Goal: Find specific page/section: Find specific page/section

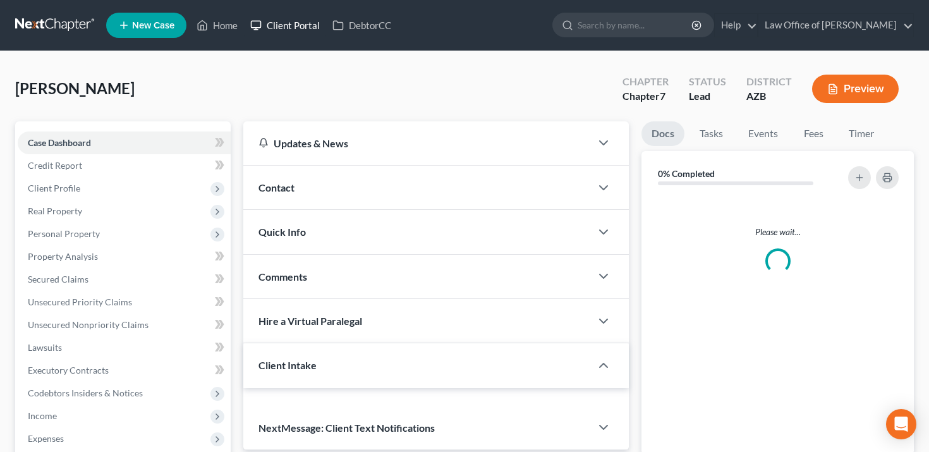
click at [281, 26] on link "Client Portal" at bounding box center [285, 25] width 82 height 23
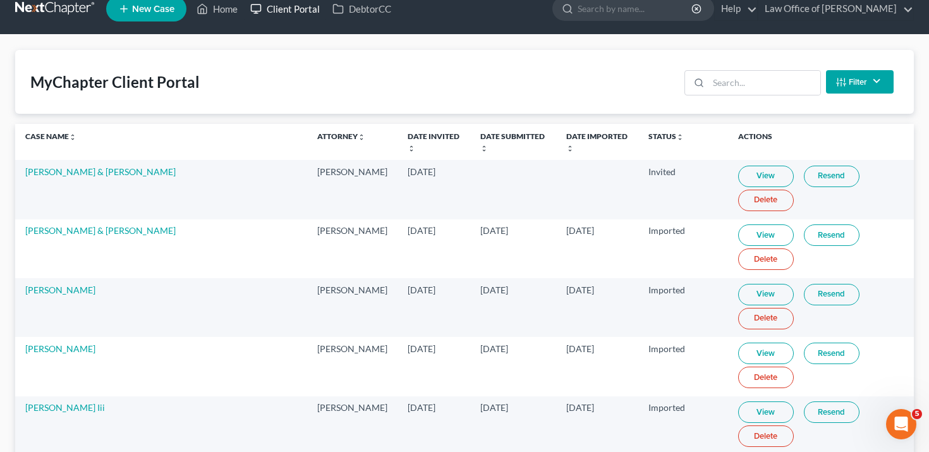
scroll to position [17, 0]
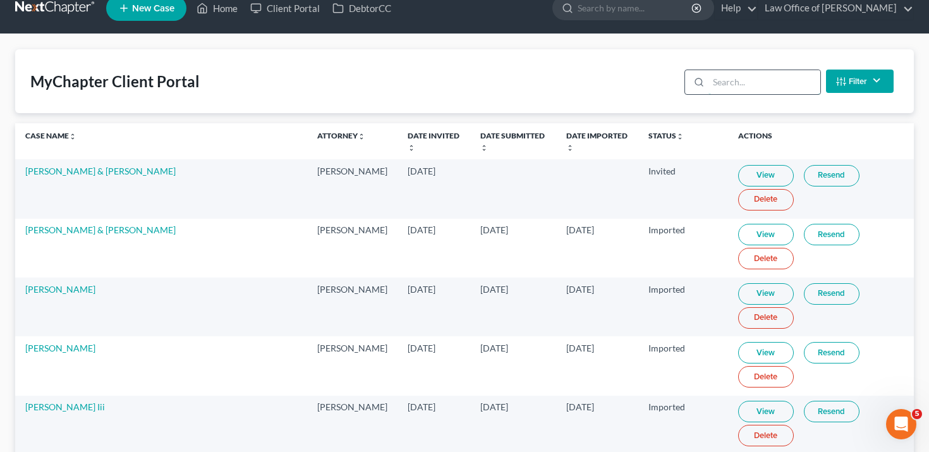
click at [769, 87] on input "search" at bounding box center [764, 82] width 112 height 24
paste input "the user is unable to add any additional information to the portal. It will nee…"
type input "the user is unable to add any additional information to the portal. It will nee…"
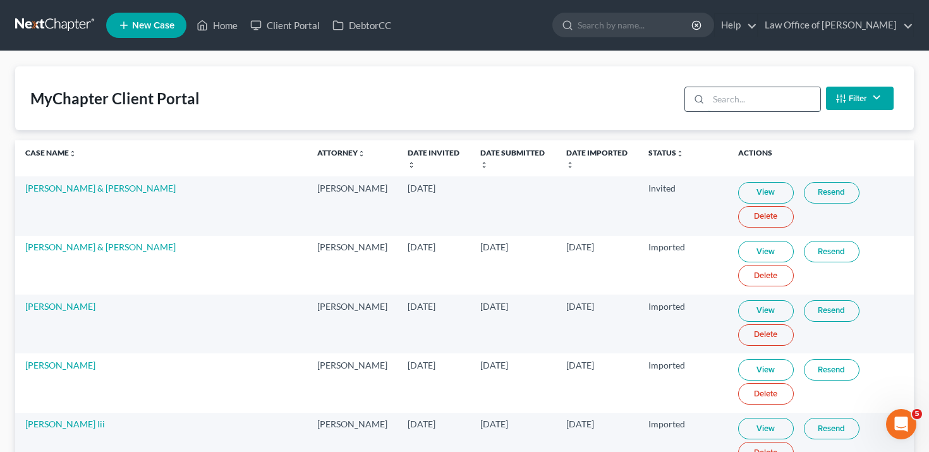
scroll to position [0, 0]
click at [844, 95] on line "button" at bounding box center [844, 97] width 0 height 4
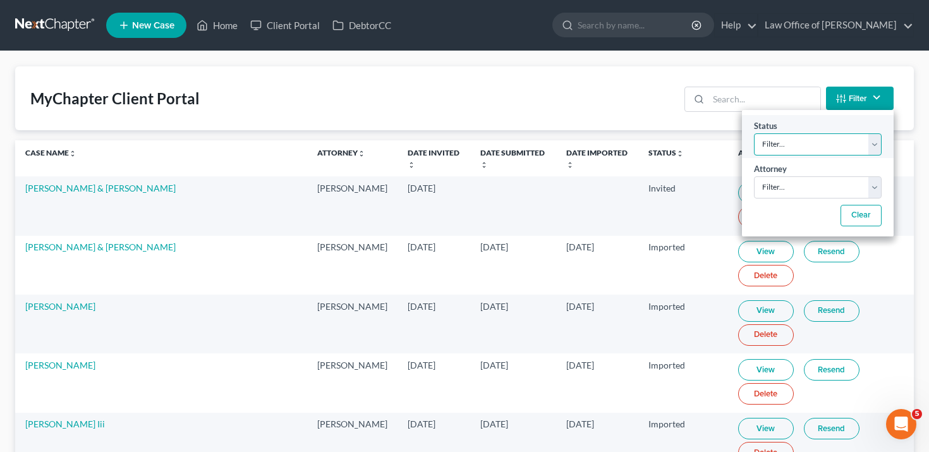
click at [809, 142] on select "Filter... Invited In Progress Ready To Review Reviewed Imported Sent Back To De…" at bounding box center [818, 144] width 128 height 22
click at [754, 133] on select "Filter... Invited In Progress Ready To Review Reviewed Imported Sent Back To De…" at bounding box center [818, 144] width 128 height 22
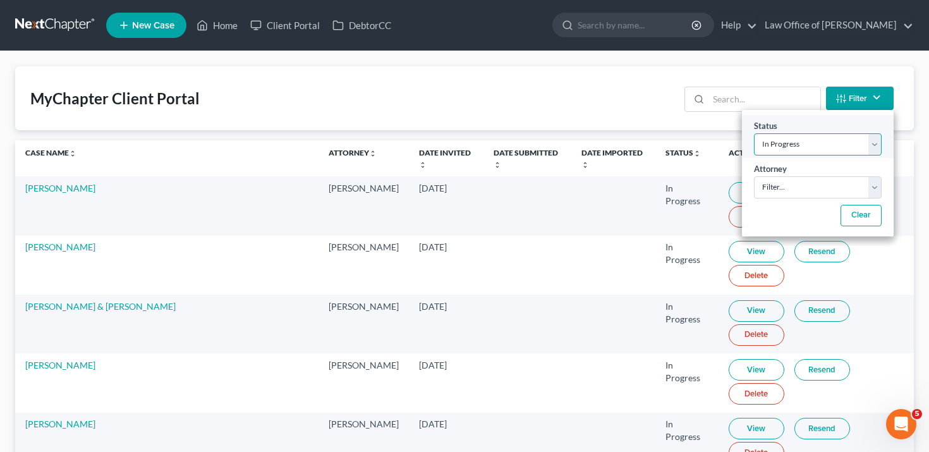
click at [804, 148] on select "Filter... Invited In Progress Ready To Review Reviewed Imported Sent Back To De…" at bounding box center [818, 144] width 128 height 22
click at [754, 133] on select "Filter... Invited In Progress Ready To Review Reviewed Imported Sent Back To De…" at bounding box center [818, 144] width 128 height 22
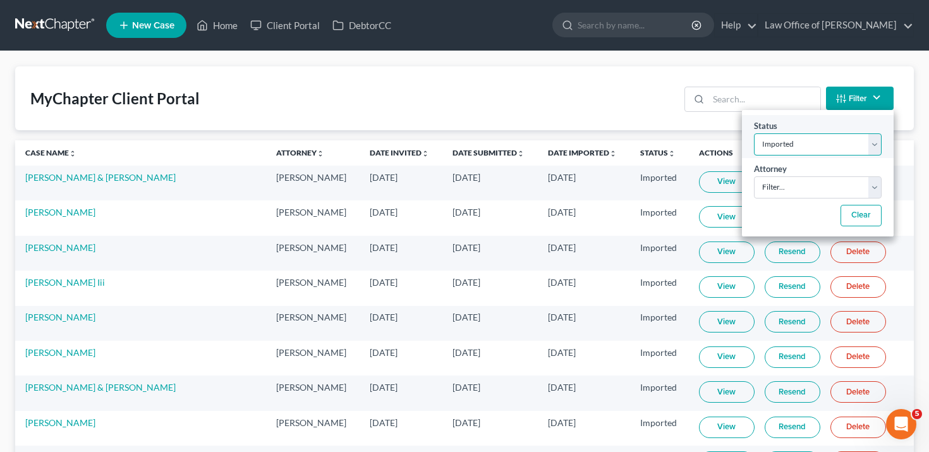
click at [791, 140] on select "Filter... Invited In Progress Ready To Review Reviewed Imported Sent Back To De…" at bounding box center [818, 144] width 128 height 22
select select "1"
click at [754, 133] on select "Filter... Invited In Progress Ready To Review Reviewed Imported Sent Back To De…" at bounding box center [818, 144] width 128 height 22
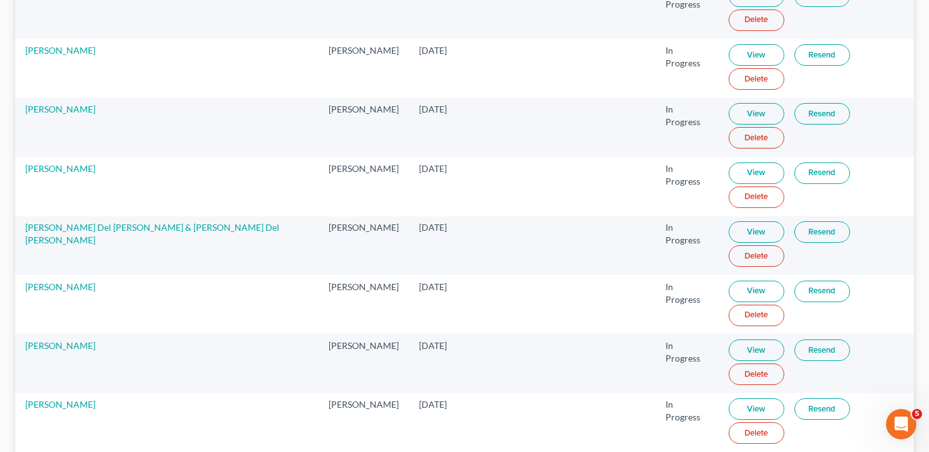
scroll to position [18, 0]
